Goal: Task Accomplishment & Management: Use online tool/utility

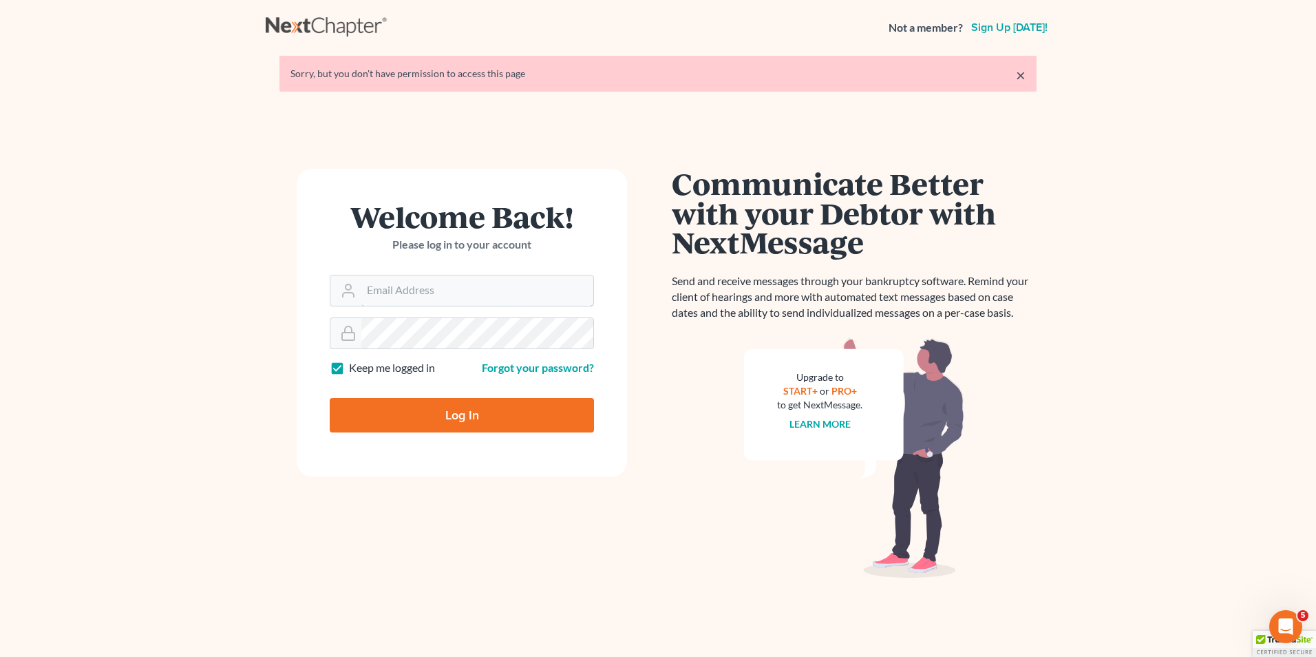
type input "[EMAIL_ADDRESS][DOMAIN_NAME]"
click at [470, 412] on input "Log In" at bounding box center [462, 415] width 264 height 34
type input "Thinking..."
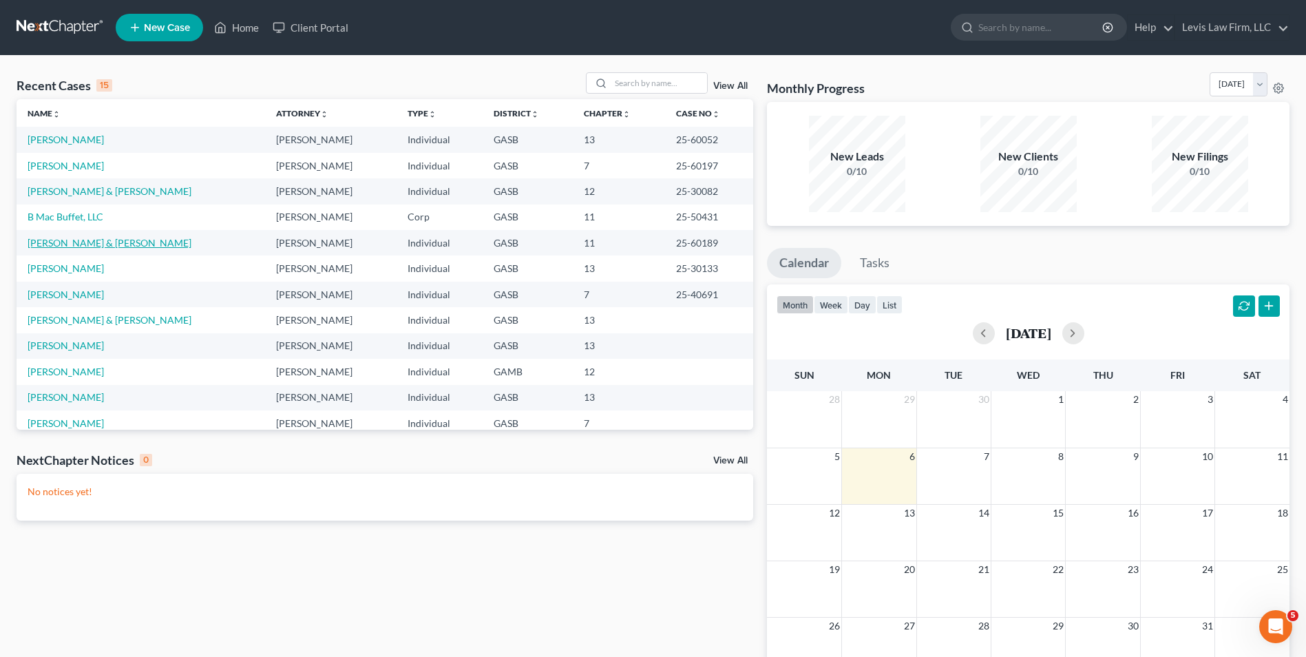
click at [113, 240] on link "Petrocci, Mark & Connie" at bounding box center [110, 243] width 164 height 12
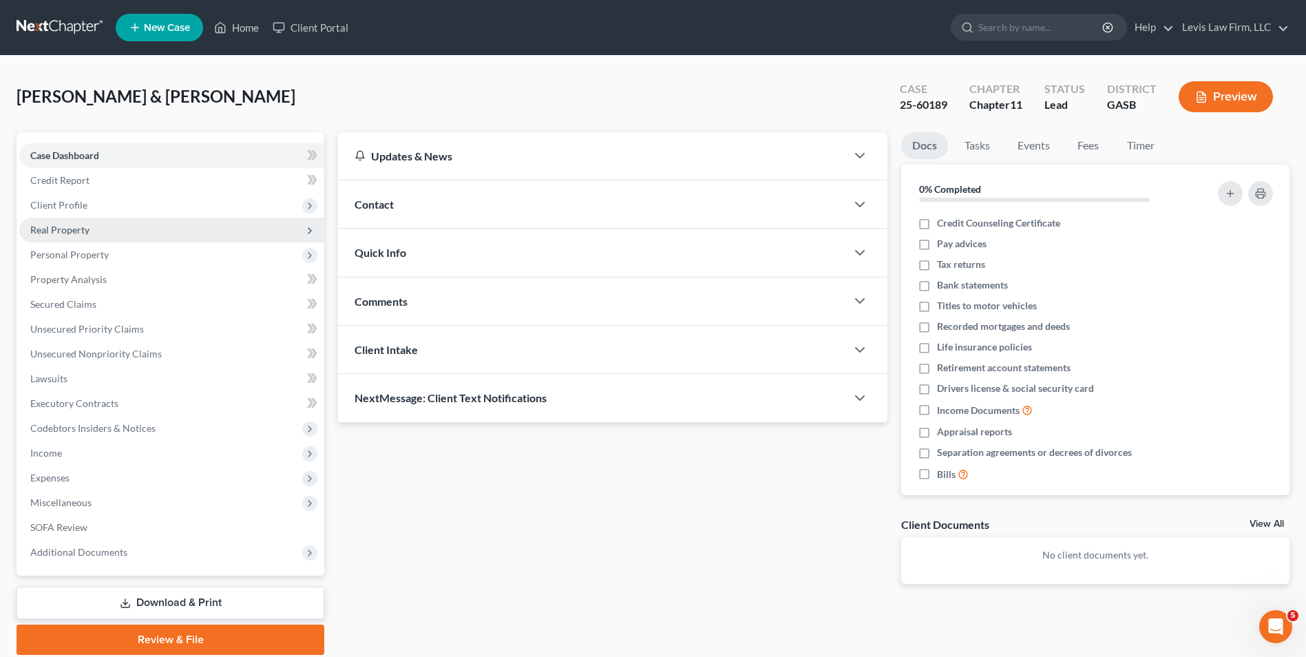
click at [81, 224] on span "Real Property" at bounding box center [59, 230] width 59 height 12
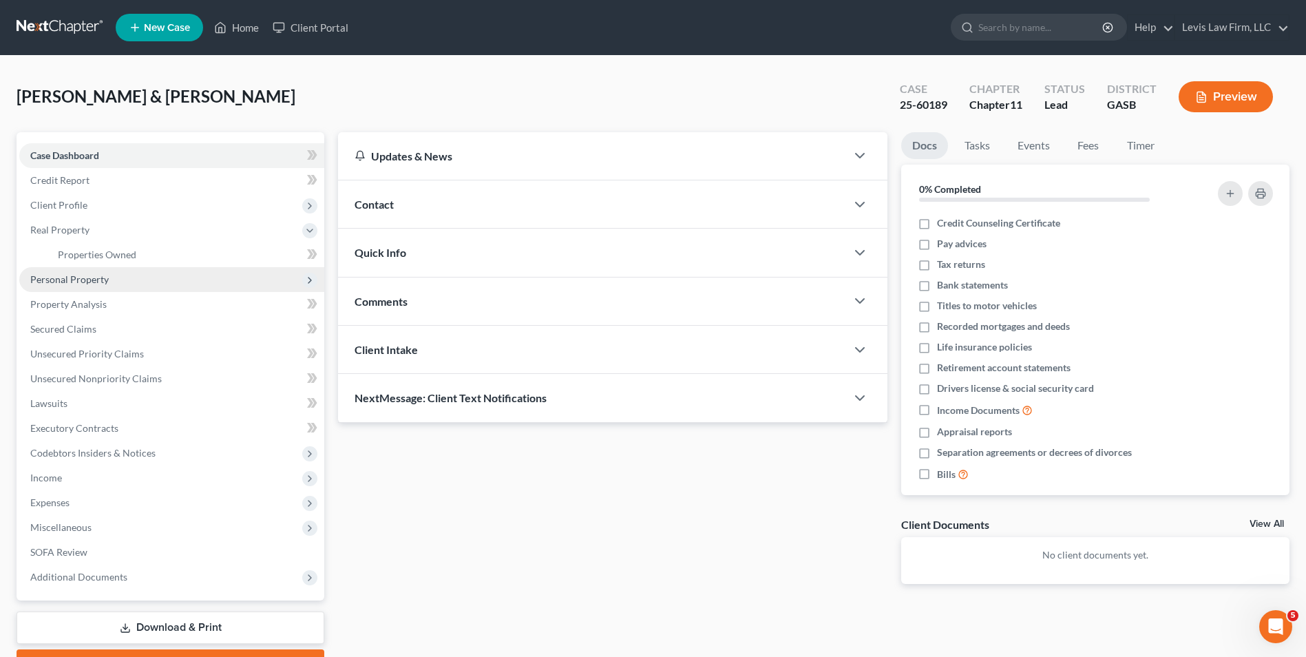
click at [87, 277] on span "Personal Property" at bounding box center [69, 279] width 78 height 12
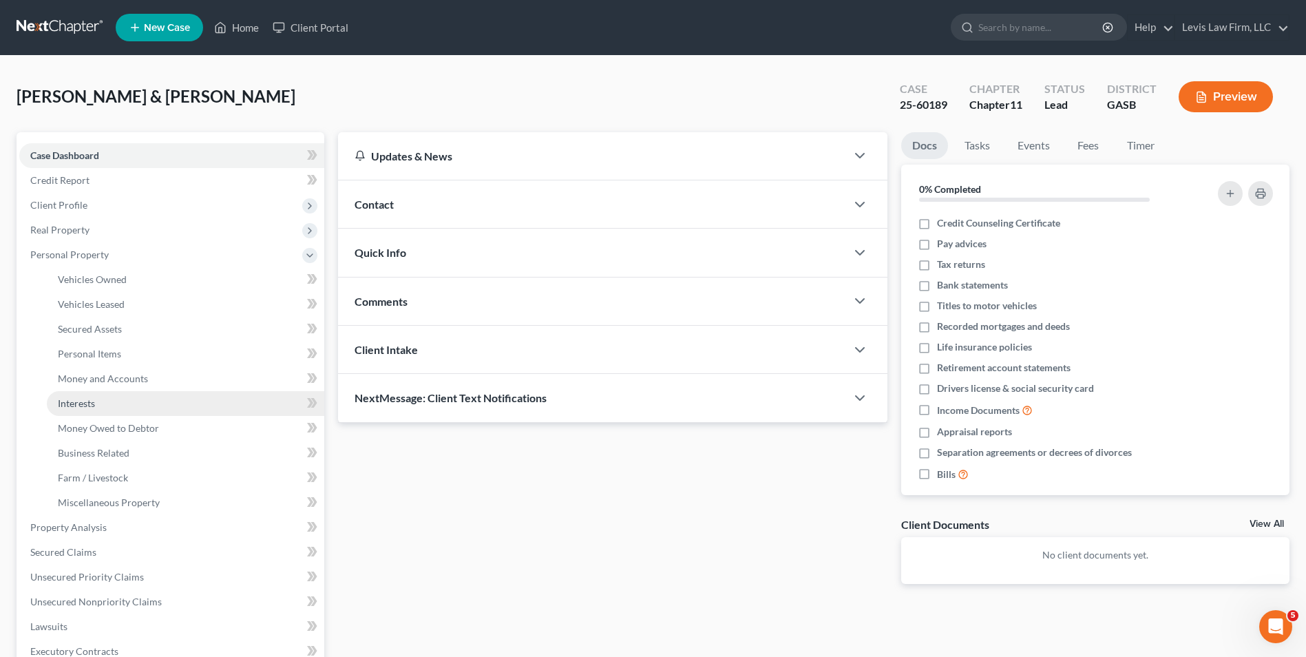
click at [65, 397] on span "Interests" at bounding box center [76, 403] width 37 height 12
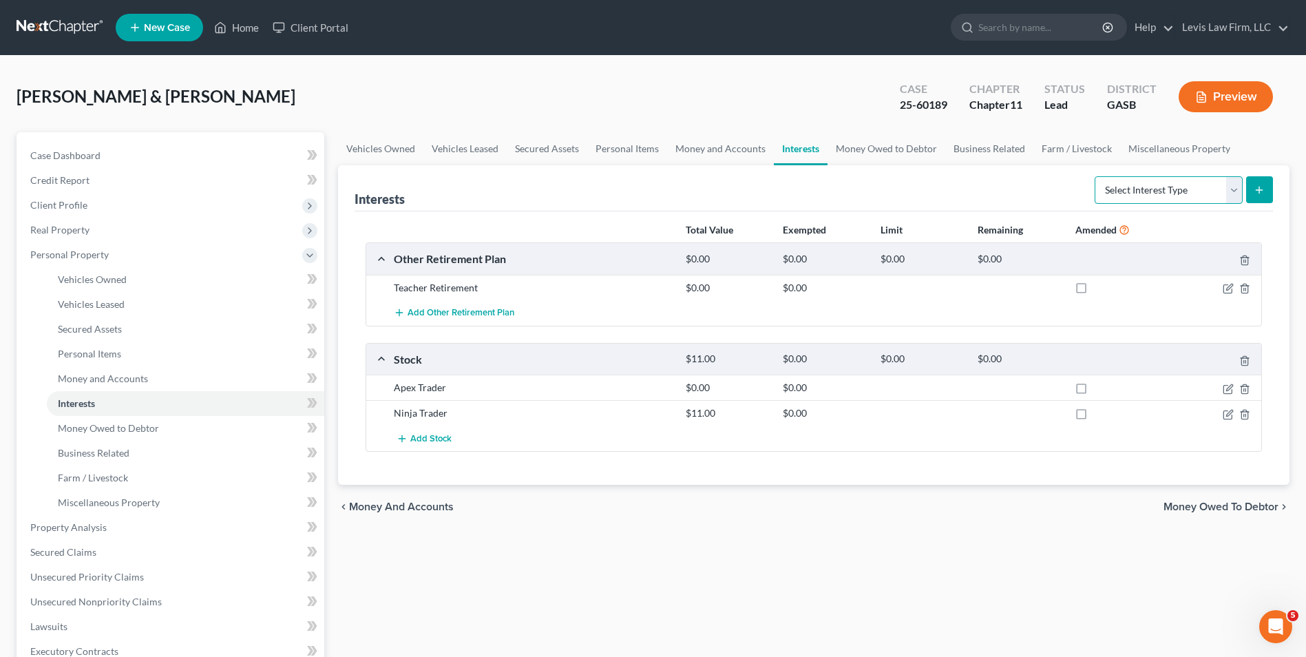
click at [1236, 189] on select "Select Interest Type 401K Annuity Bond Education IRA Government Bond Government…" at bounding box center [1169, 190] width 148 height 28
click at [1236, 191] on select "Select Interest Type 401K Annuity Bond Education IRA Government Bond Government…" at bounding box center [1169, 190] width 148 height 28
click at [251, 27] on link "Home" at bounding box center [236, 27] width 59 height 25
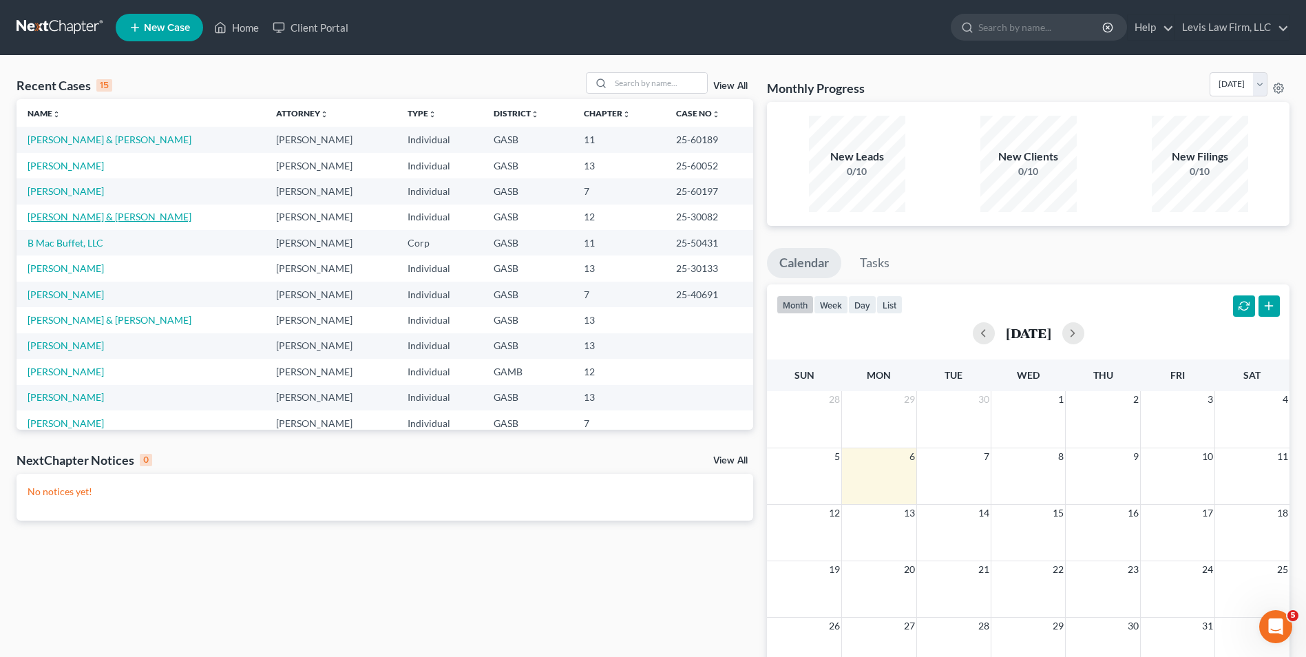
click at [112, 215] on link "Selph, Ernest & Pamela" at bounding box center [110, 217] width 164 height 12
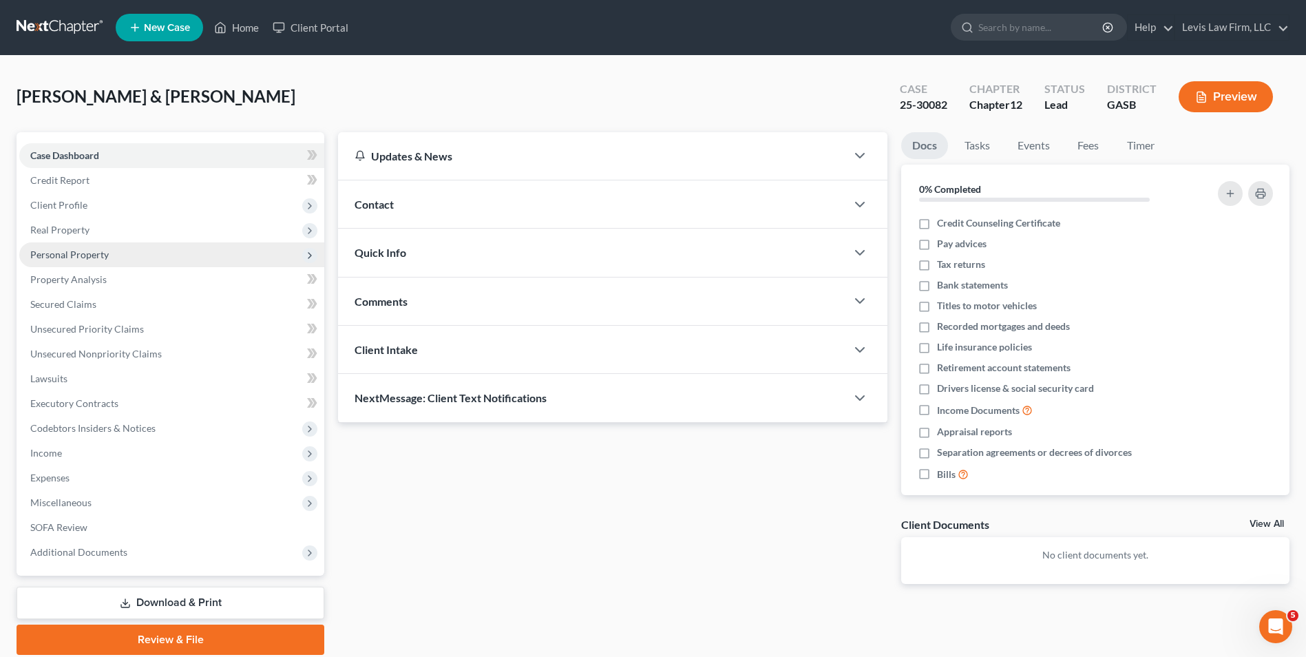
click at [85, 253] on span "Personal Property" at bounding box center [69, 255] width 78 height 12
